Goal: Transaction & Acquisition: Book appointment/travel/reservation

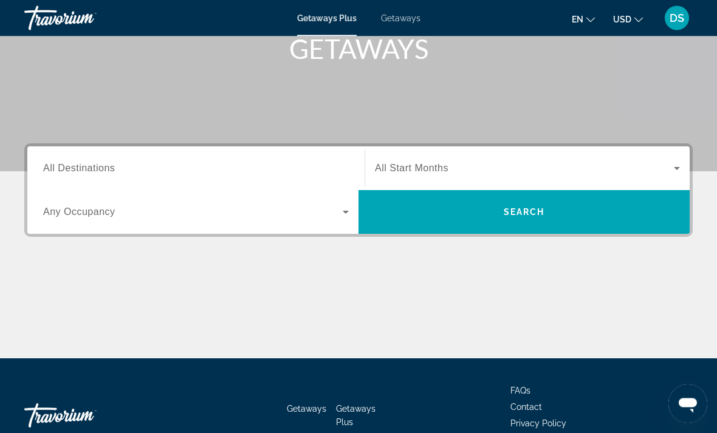
scroll to position [193, 0]
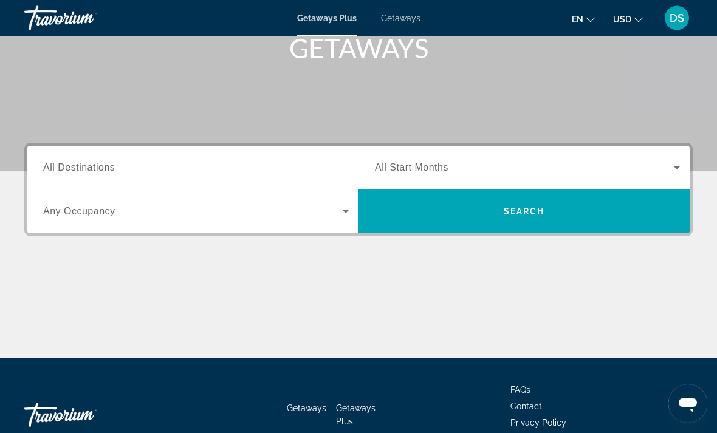
click at [93, 207] on span "Any Occupancy" at bounding box center [79, 212] width 72 height 10
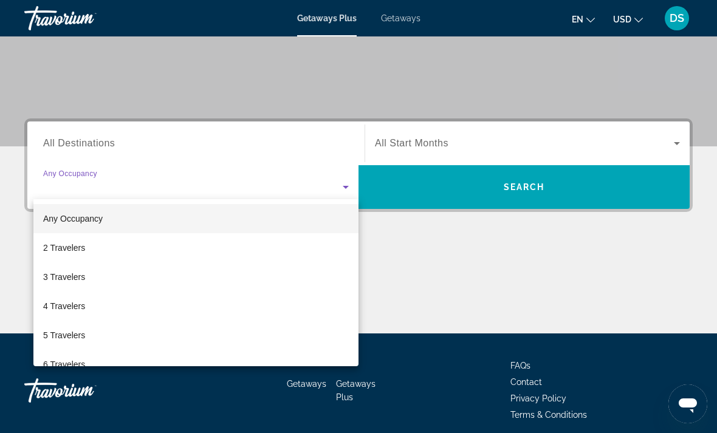
scroll to position [229, 0]
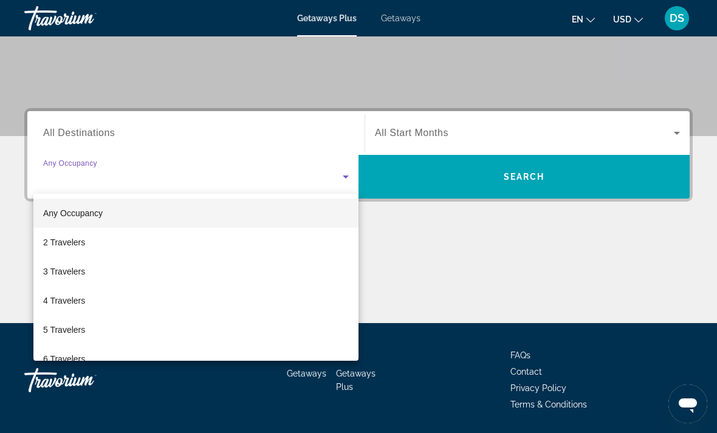
click at [568, 266] on div at bounding box center [358, 216] width 717 height 433
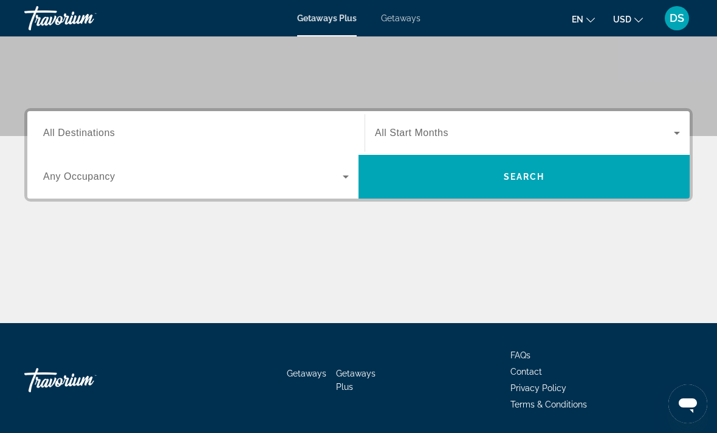
click at [49, 179] on span "Any Occupancy" at bounding box center [79, 176] width 72 height 10
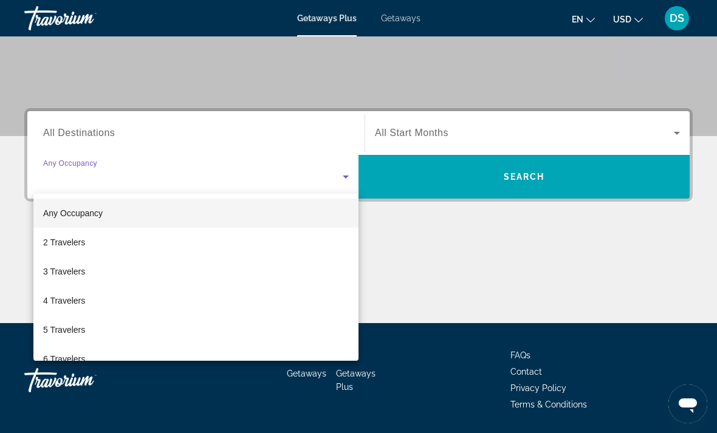
click at [460, 284] on div at bounding box center [358, 216] width 717 height 433
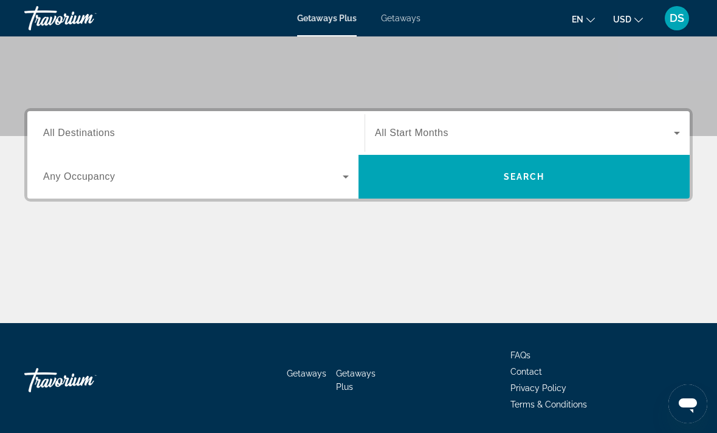
click at [564, 184] on span "Search" at bounding box center [524, 176] width 331 height 29
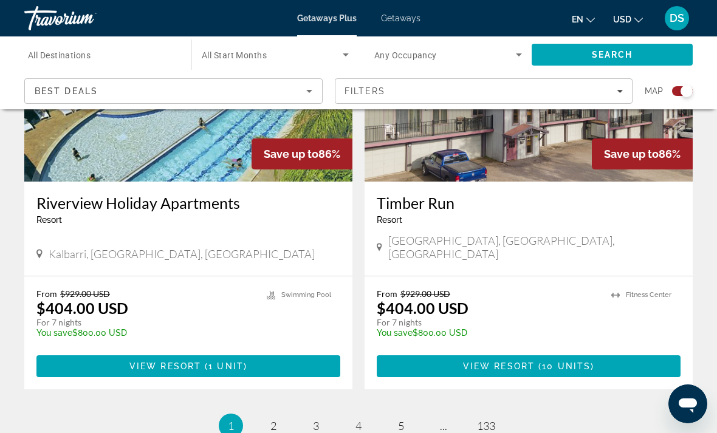
scroll to position [2618, 0]
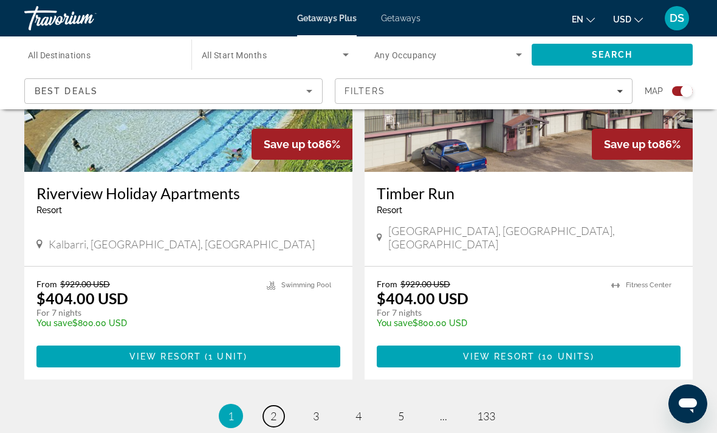
click at [275, 410] on span "2" at bounding box center [273, 416] width 6 height 13
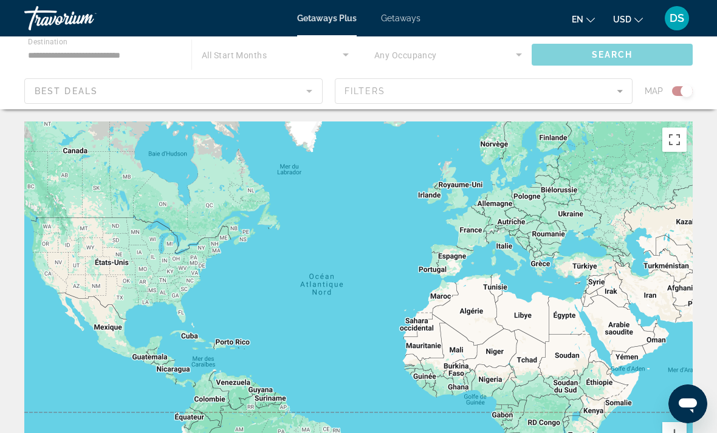
scroll to position [14, 0]
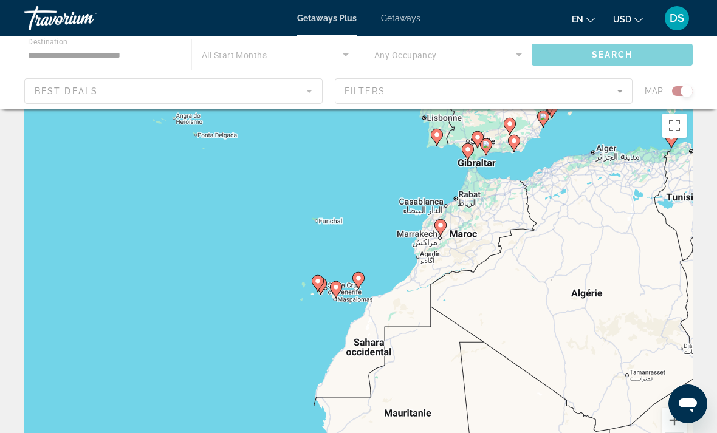
type input "**********"
